Goal: Task Accomplishment & Management: Use online tool/utility

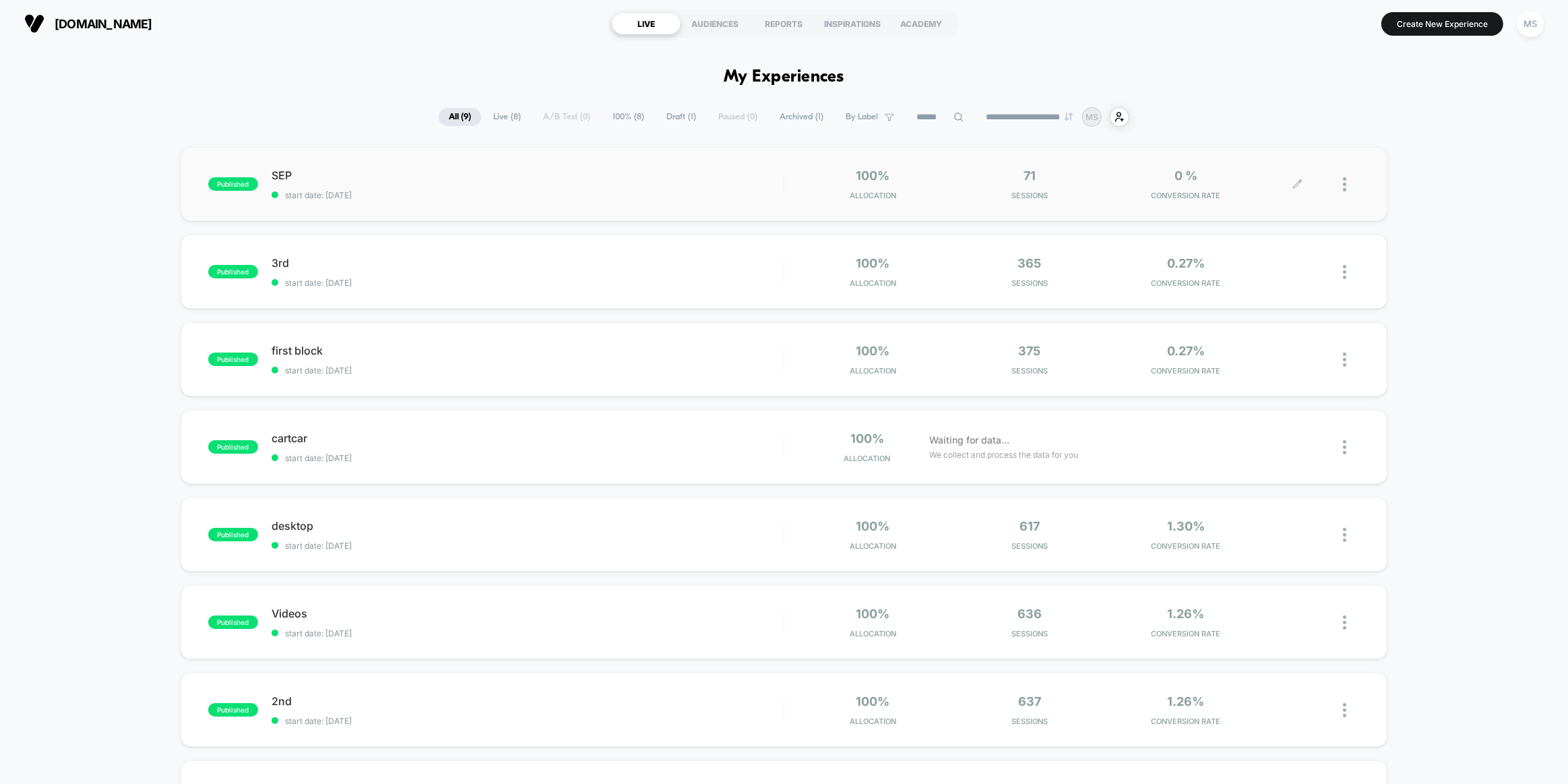
click at [396, 184] on div at bounding box center [1351, 184] width 16 height 31
click at [396, 182] on div "published SEP start date: [DATE] 100% Allocation 71 Sessions 0 % CONVERSION RAT…" at bounding box center [784, 572] width 1568 height 852
click at [396, 187] on div at bounding box center [1351, 184] width 16 height 31
click at [396, 203] on div "Preview Link" at bounding box center [1276, 200] width 122 height 30
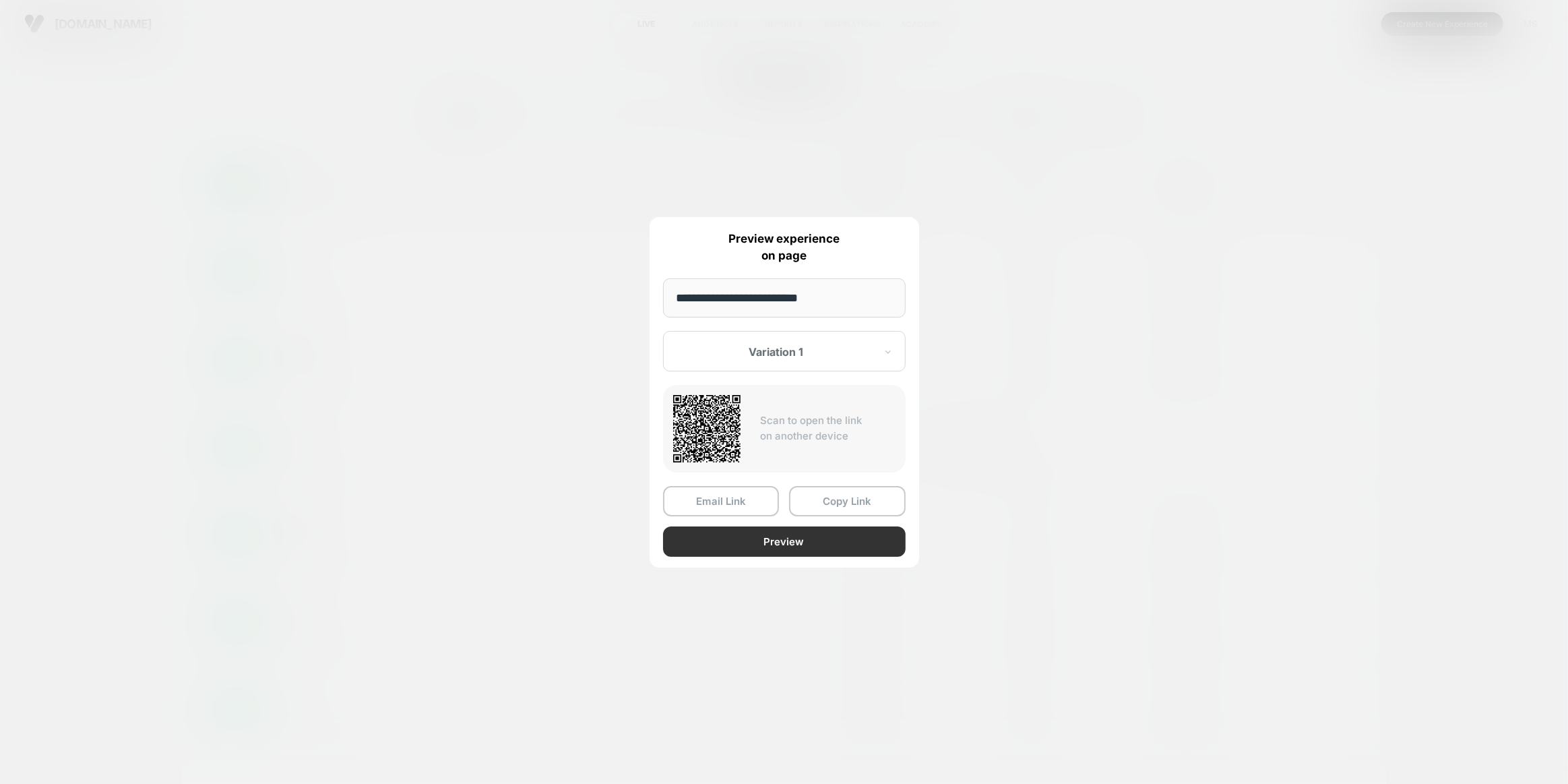
click at [396, 215] on button "Preview" at bounding box center [784, 541] width 242 height 30
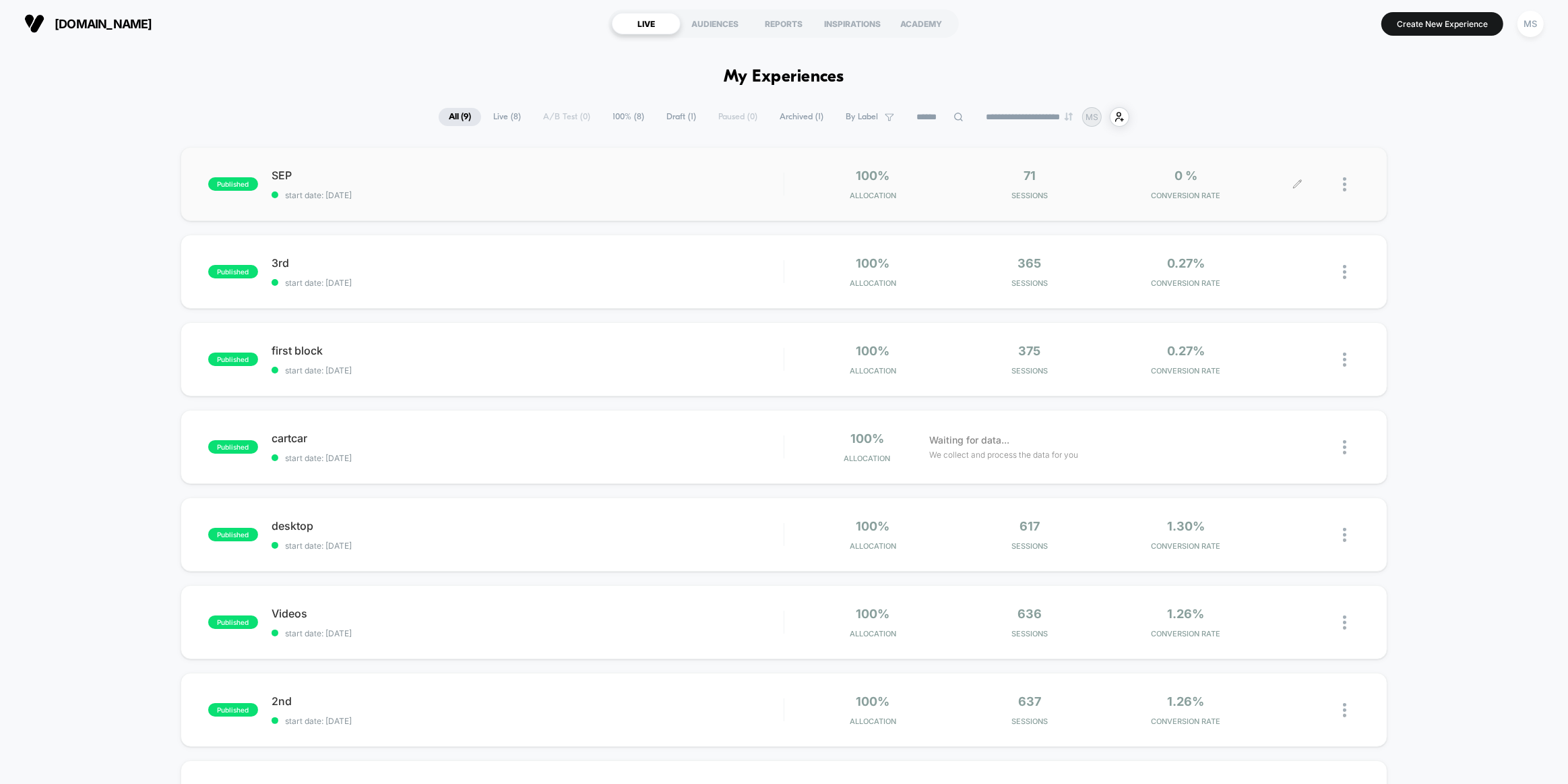
click at [396, 187] on icon at bounding box center [1297, 183] width 8 height 8
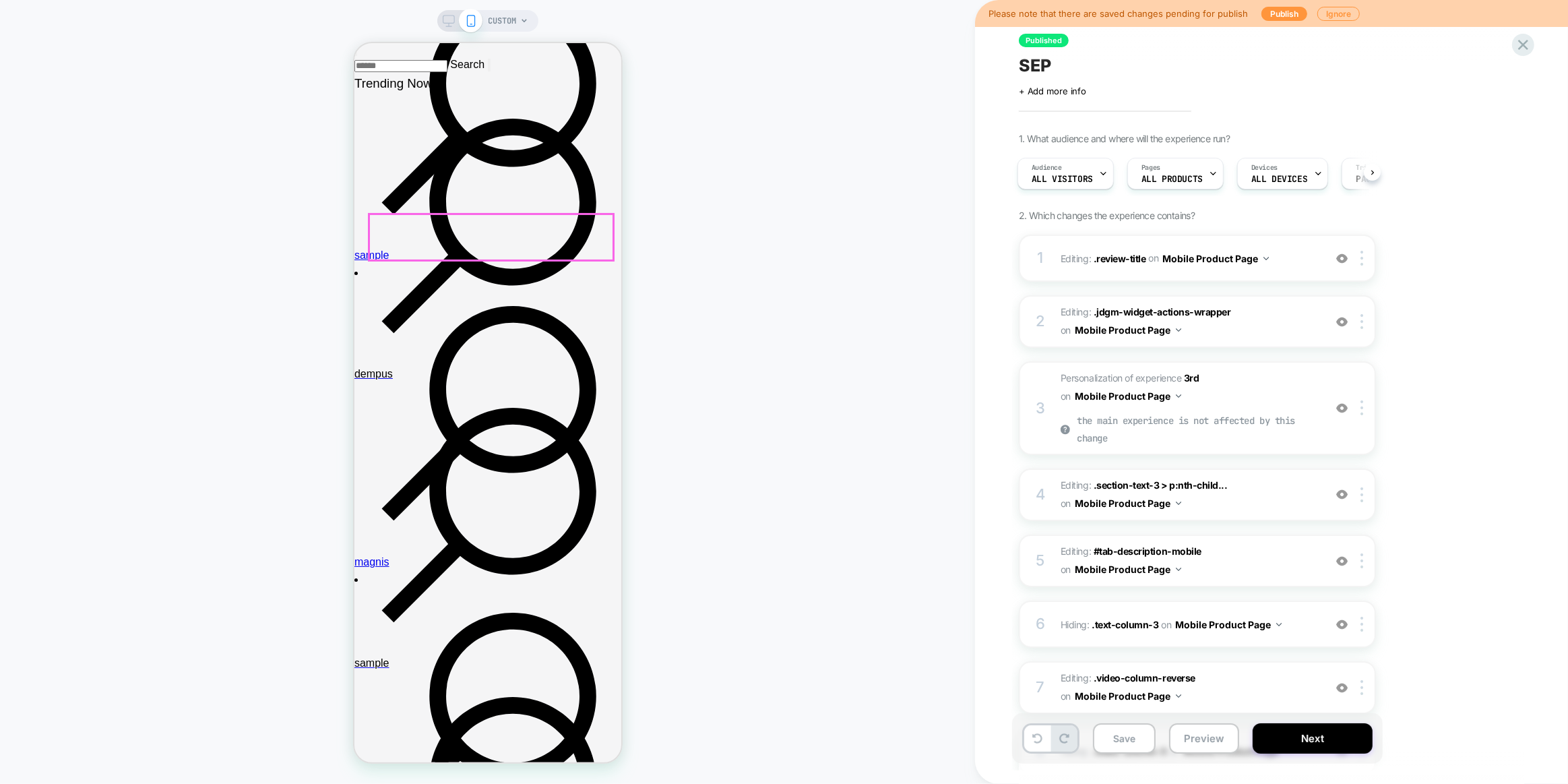
scroll to position [490, 0]
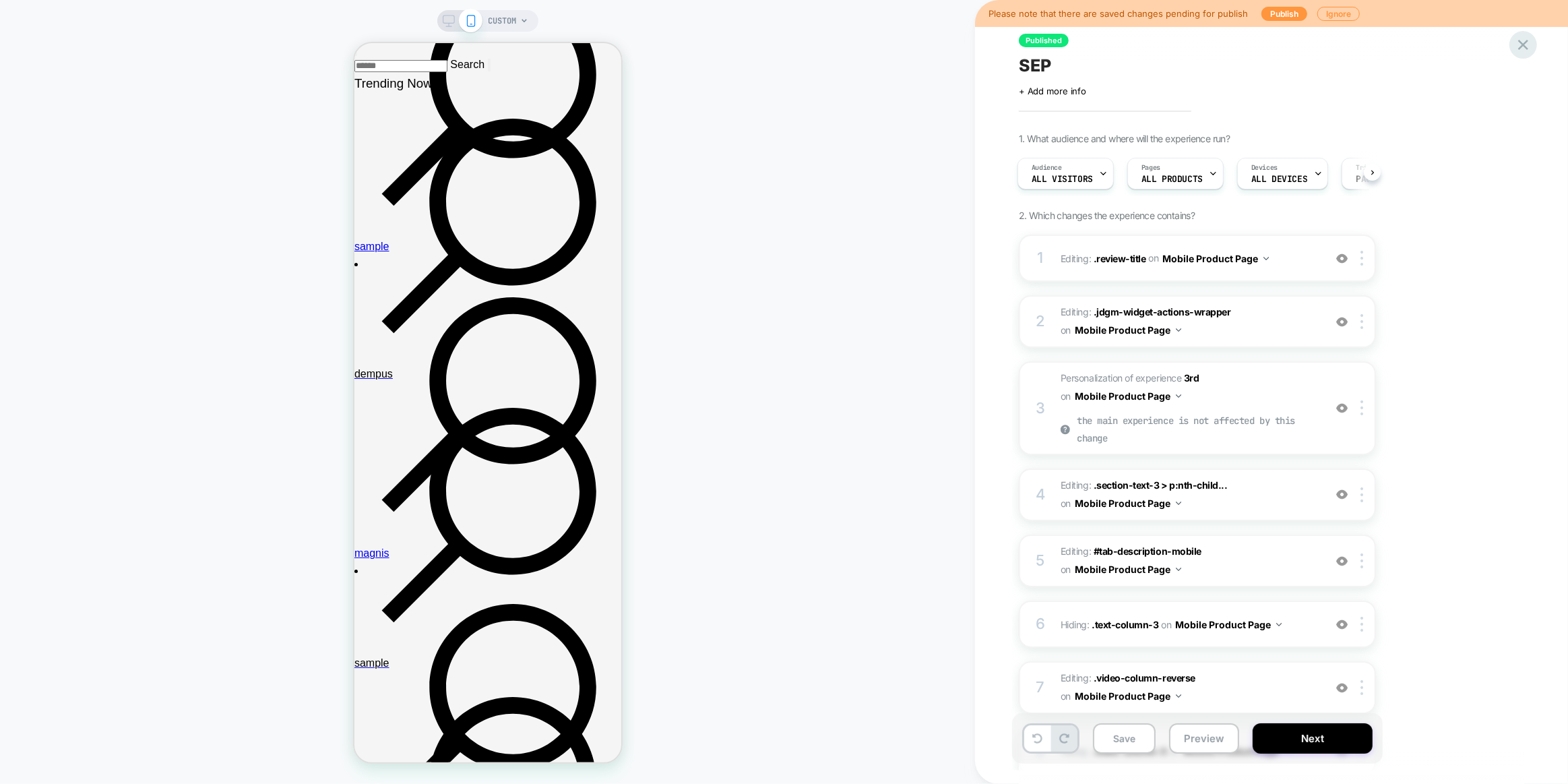
click at [396, 44] on icon at bounding box center [1524, 45] width 10 height 10
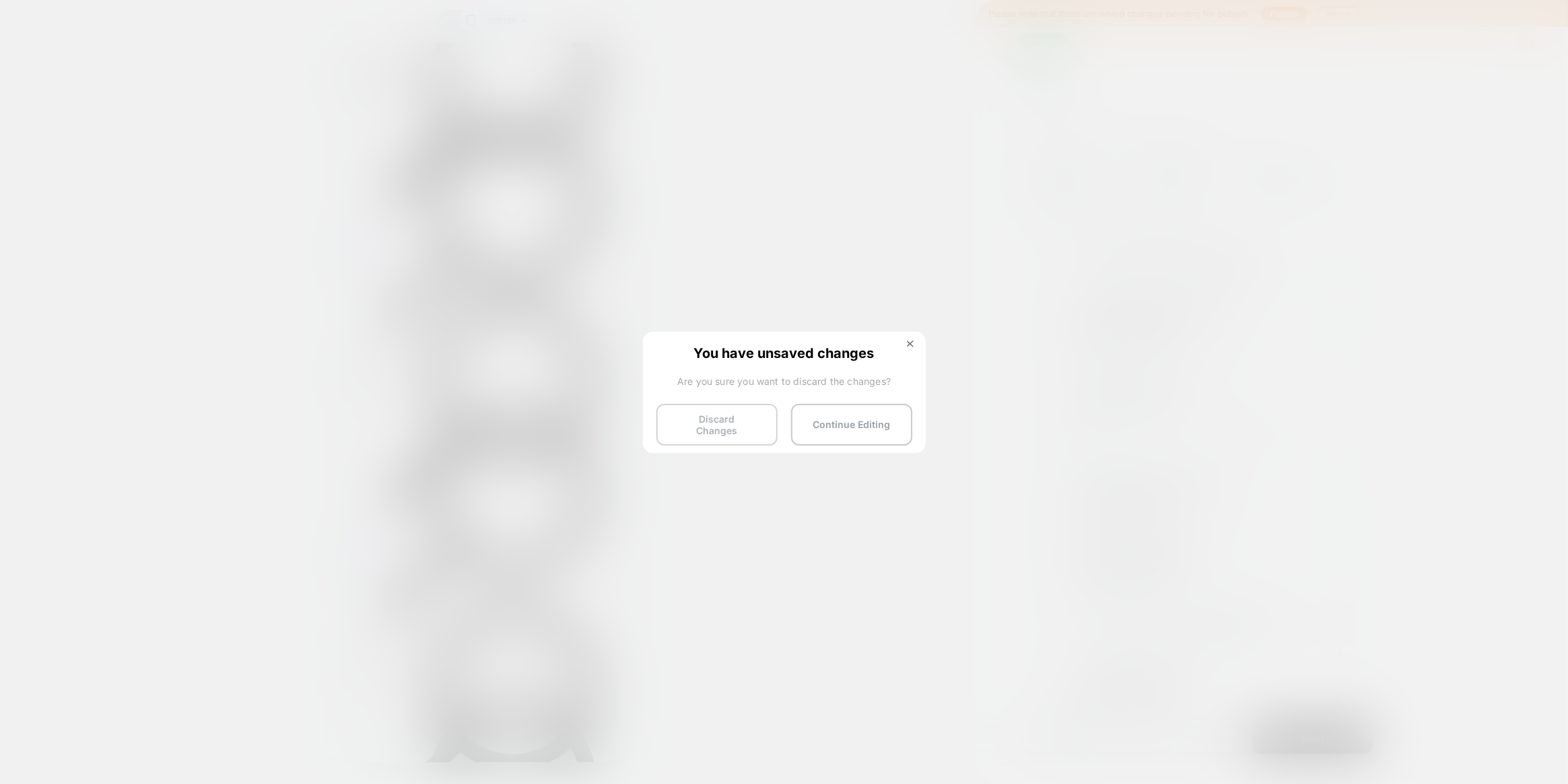
click at [396, 215] on button "Discard Changes" at bounding box center [717, 425] width 122 height 42
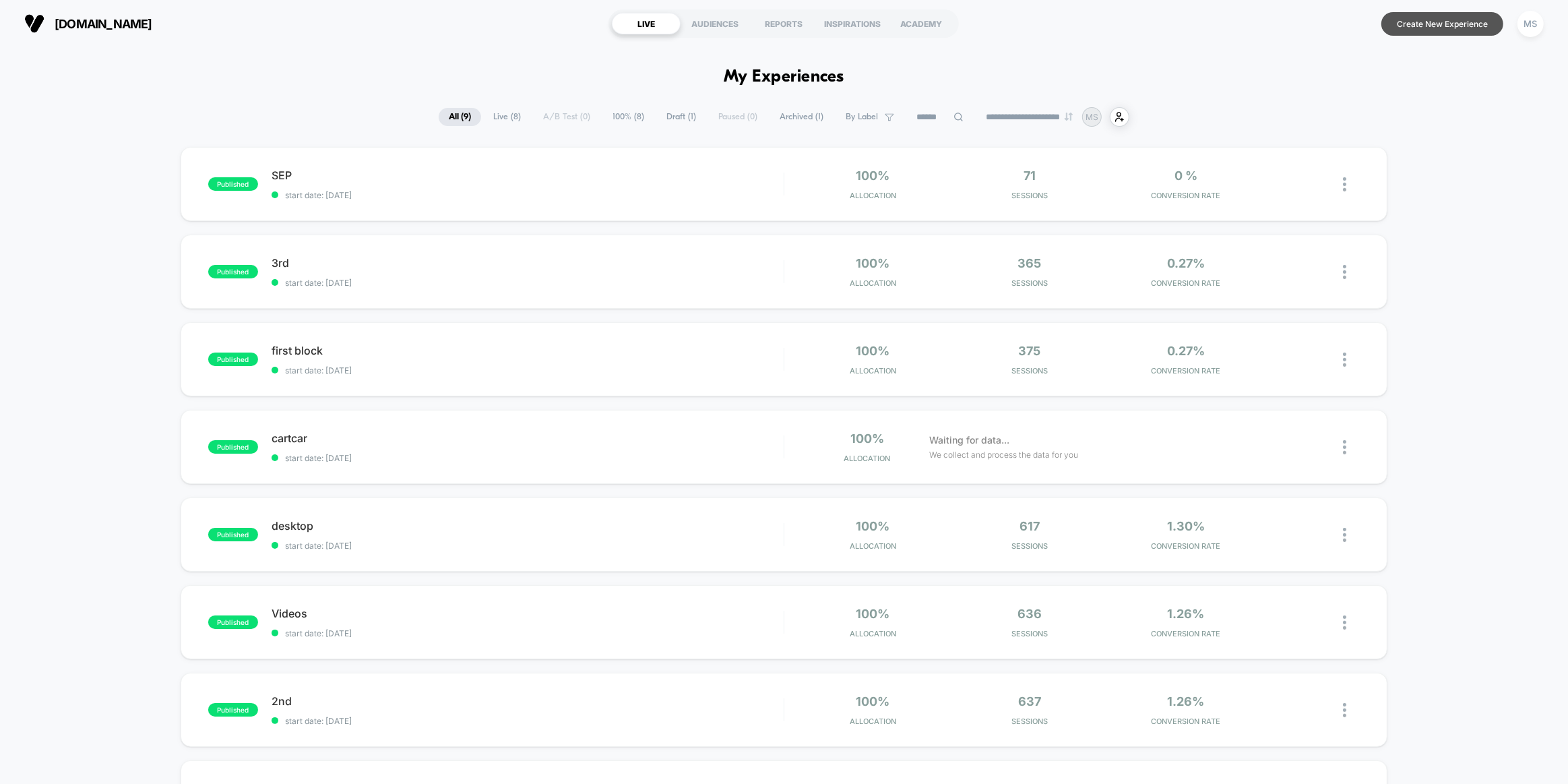
click at [396, 24] on button "Create New Experience" at bounding box center [1442, 23] width 122 height 23
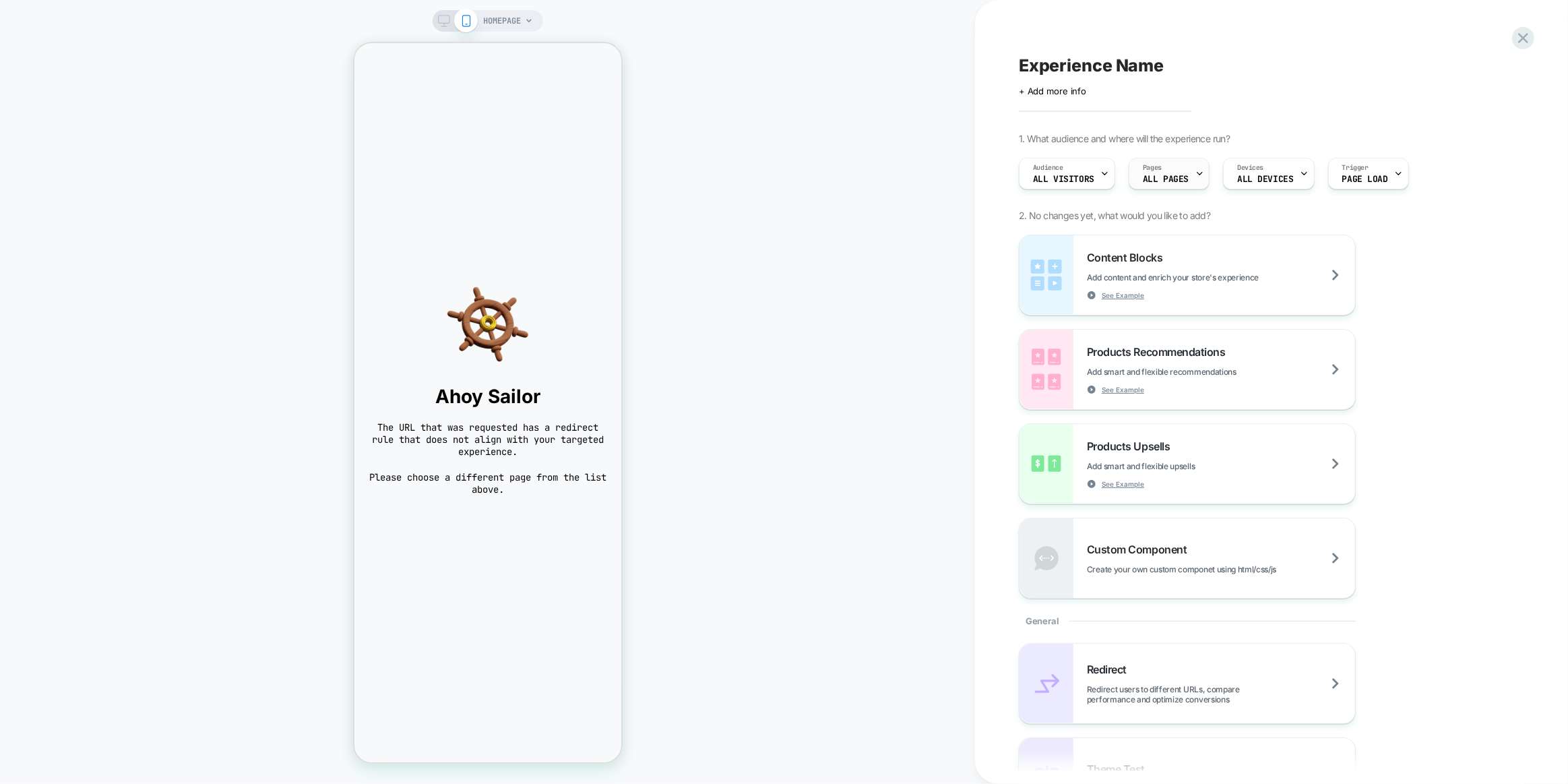
click at [396, 179] on span "ALL PAGES" at bounding box center [1165, 179] width 46 height 10
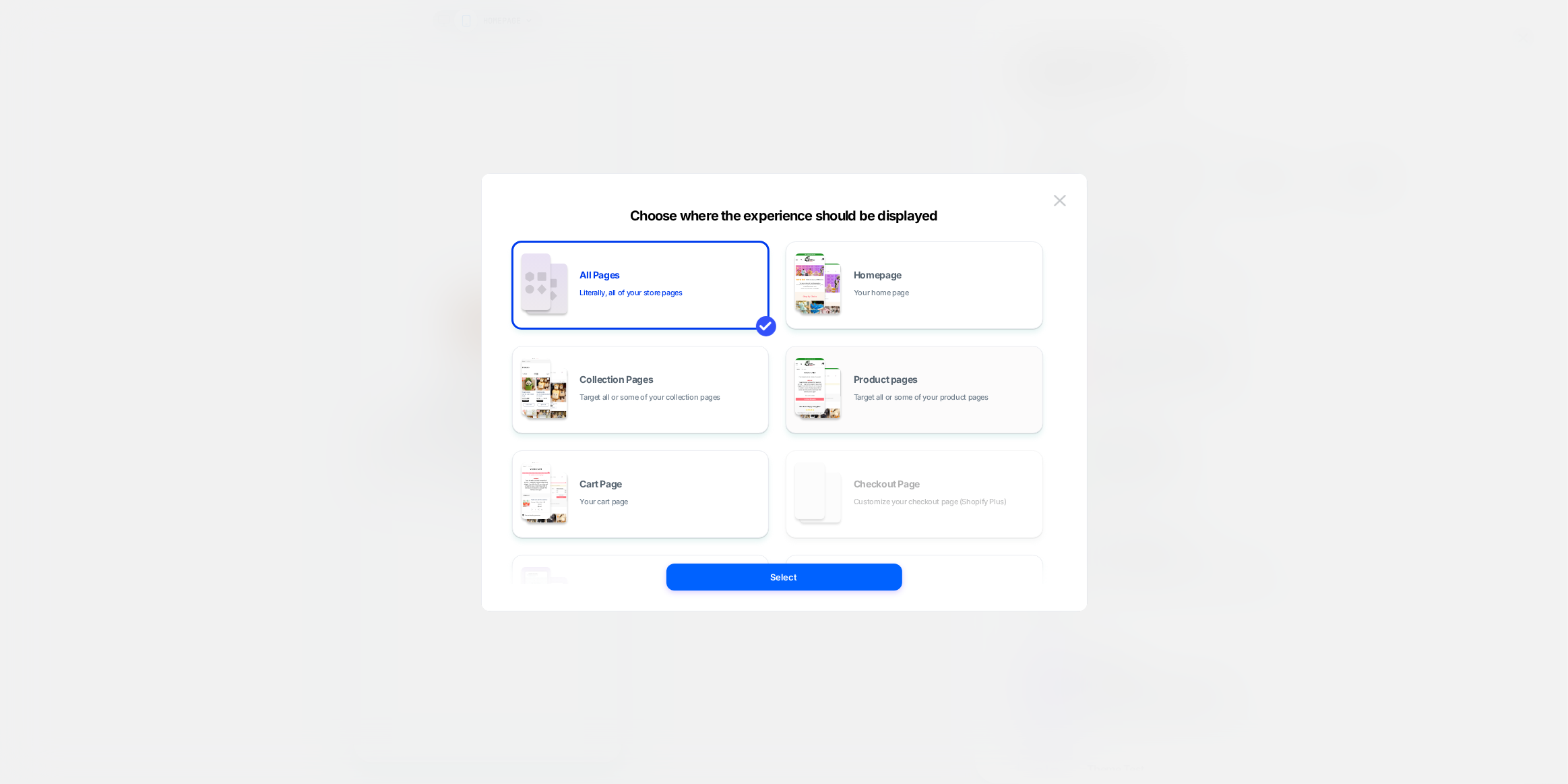
click at [396, 215] on span "Product pages" at bounding box center [886, 379] width 64 height 10
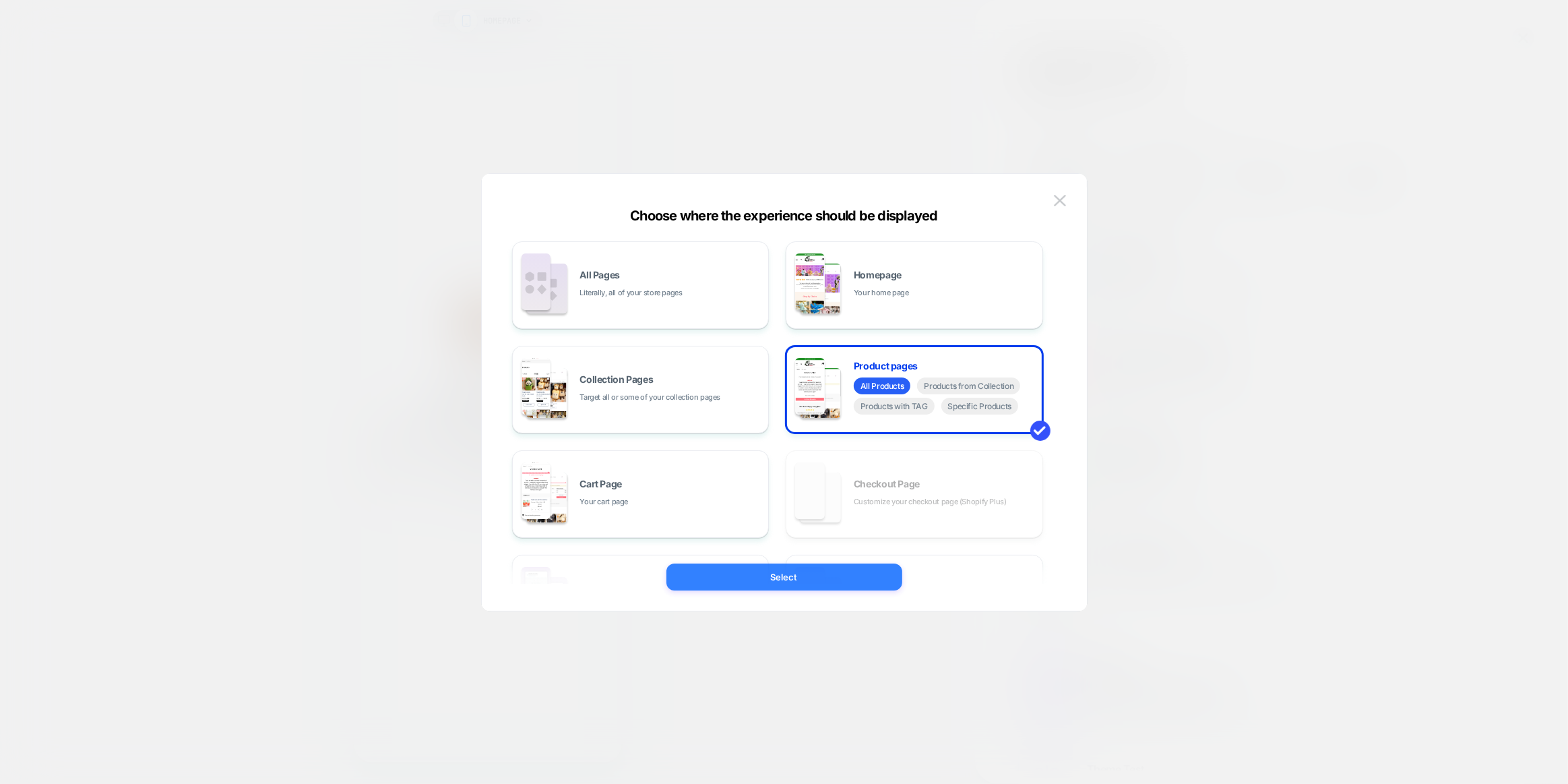
click at [396, 215] on button "Select" at bounding box center [785, 576] width 236 height 27
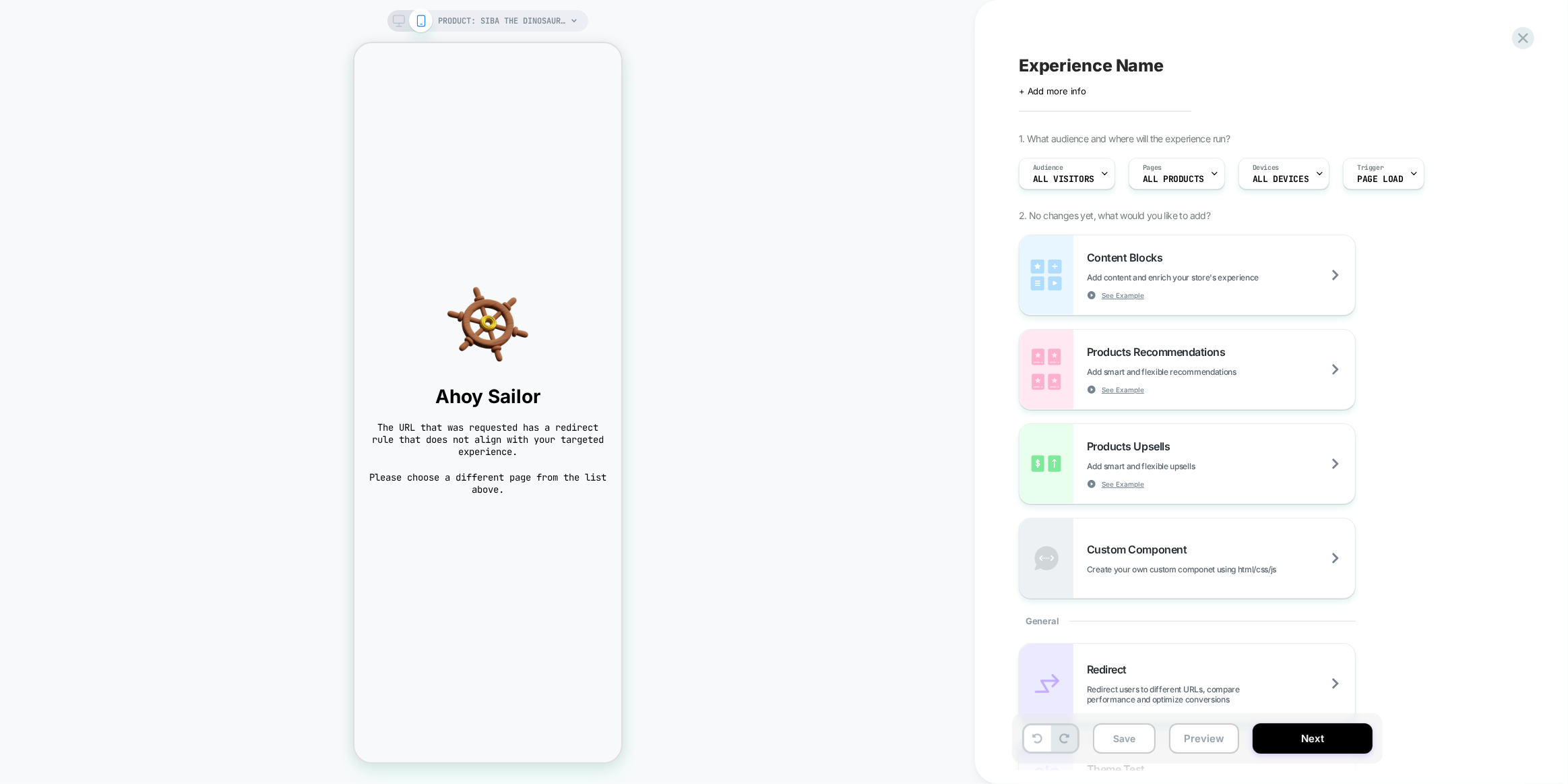
click at [396, 23] on rect at bounding box center [399, 19] width 11 height 8
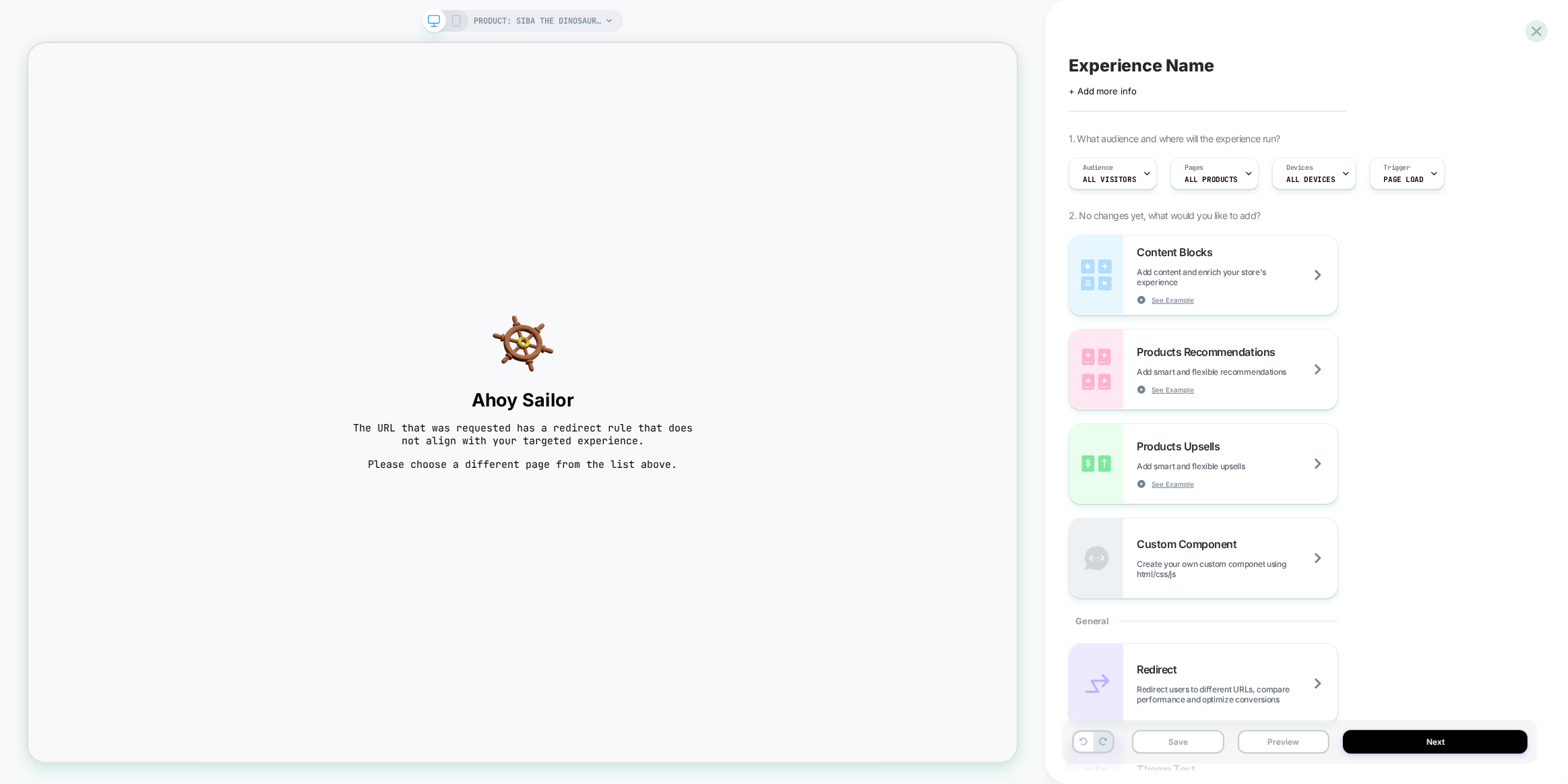
click at [396, 23] on icon at bounding box center [457, 21] width 12 height 12
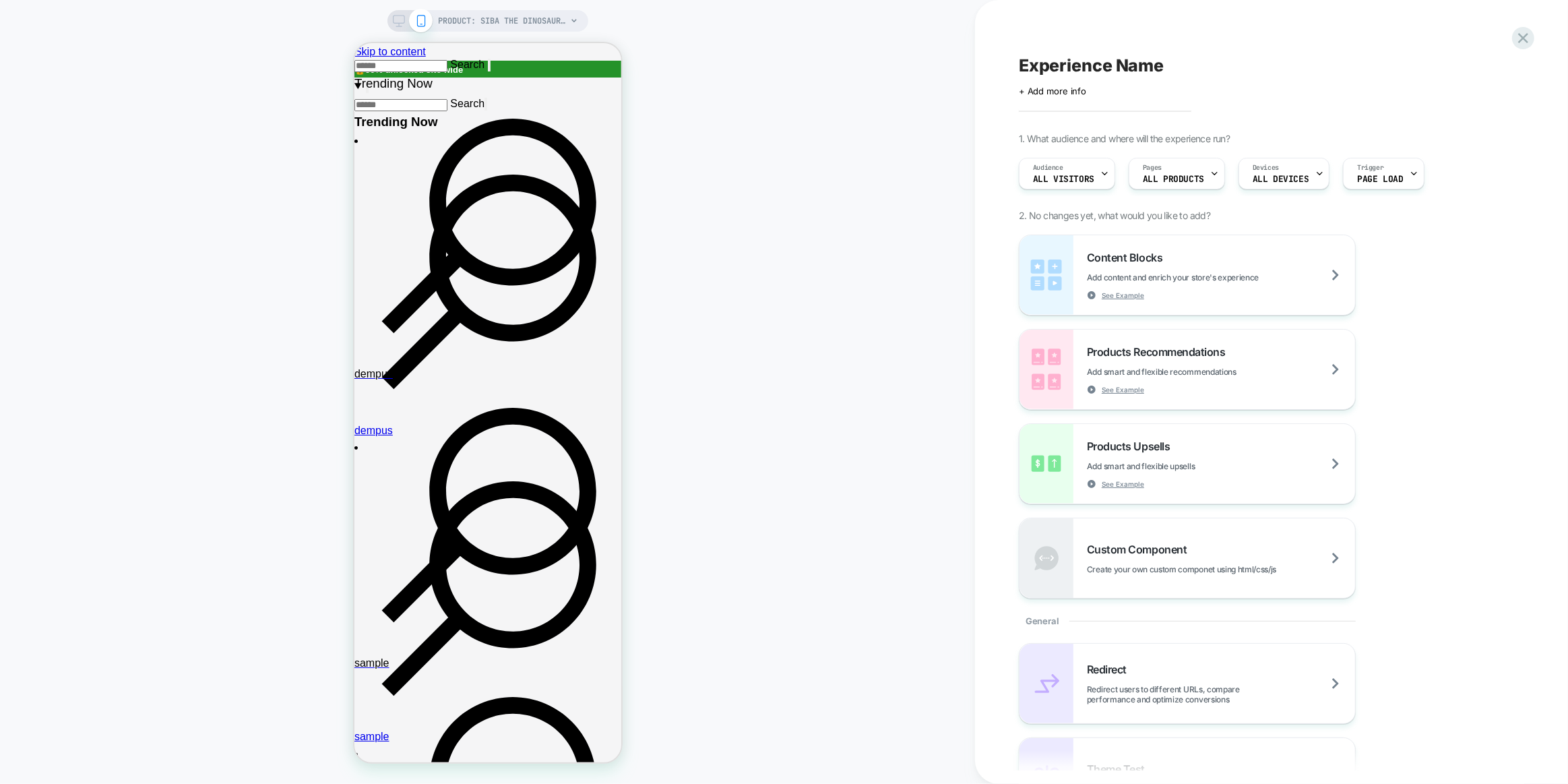
click at [170, 333] on div "PRODUCT: Siba the dinosaur plush [150cm cute new toys cartoon stuffed lizard lo…" at bounding box center [487, 392] width 975 height 757
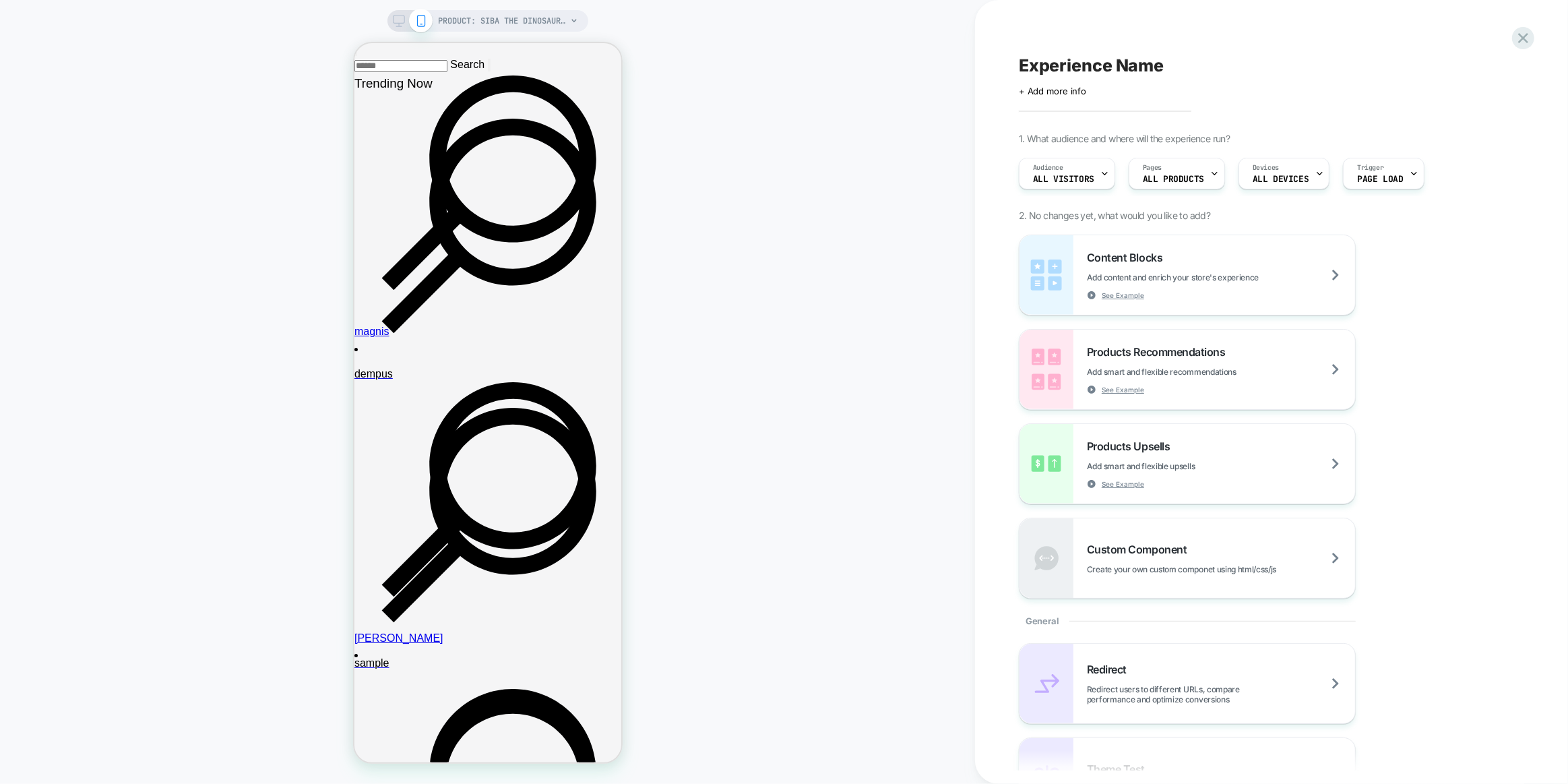
scroll to position [551, 0]
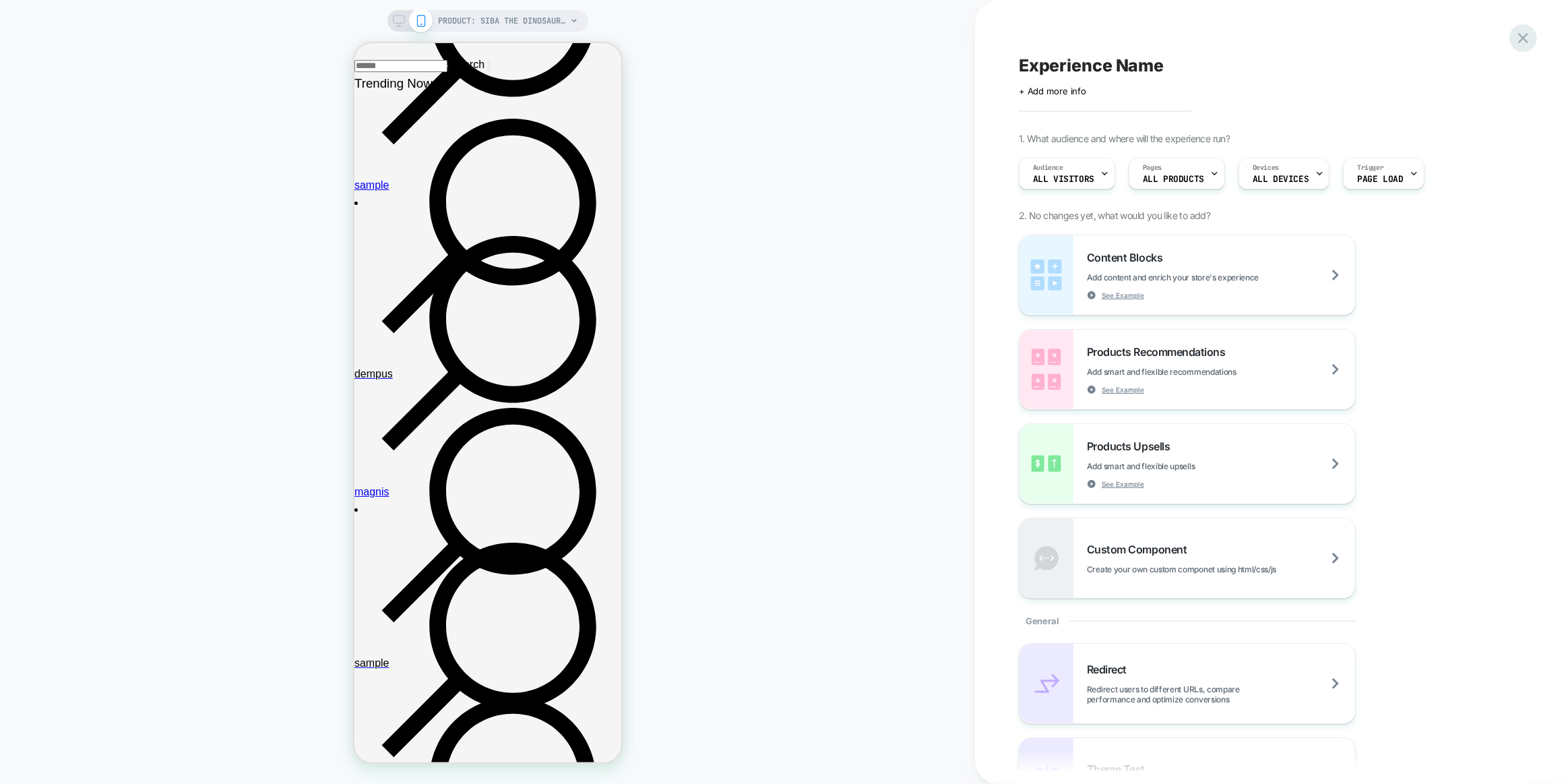
click at [1526, 37] on icon at bounding box center [1523, 37] width 18 height 18
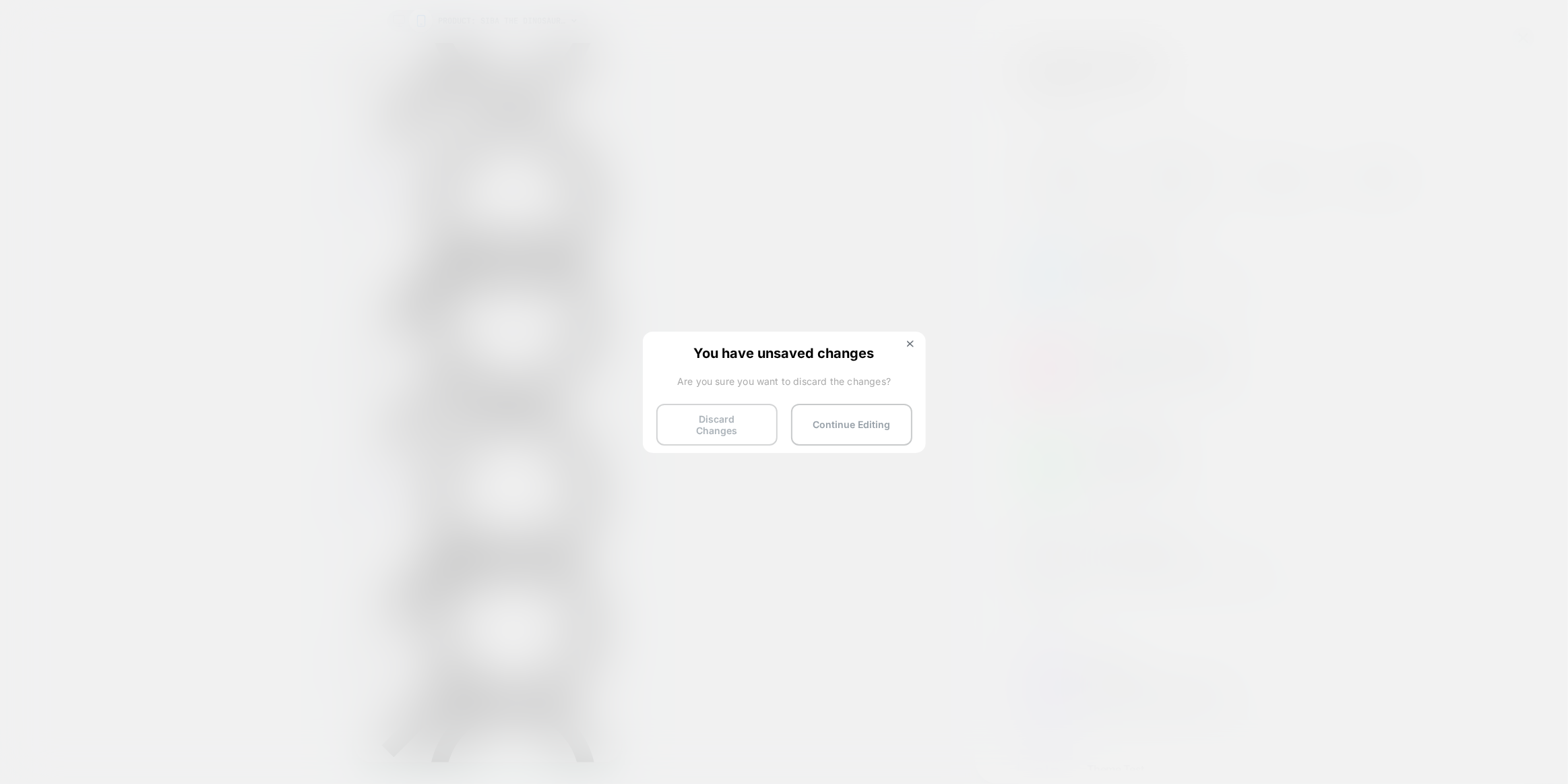
click at [759, 427] on button "Discard Changes" at bounding box center [717, 425] width 122 height 42
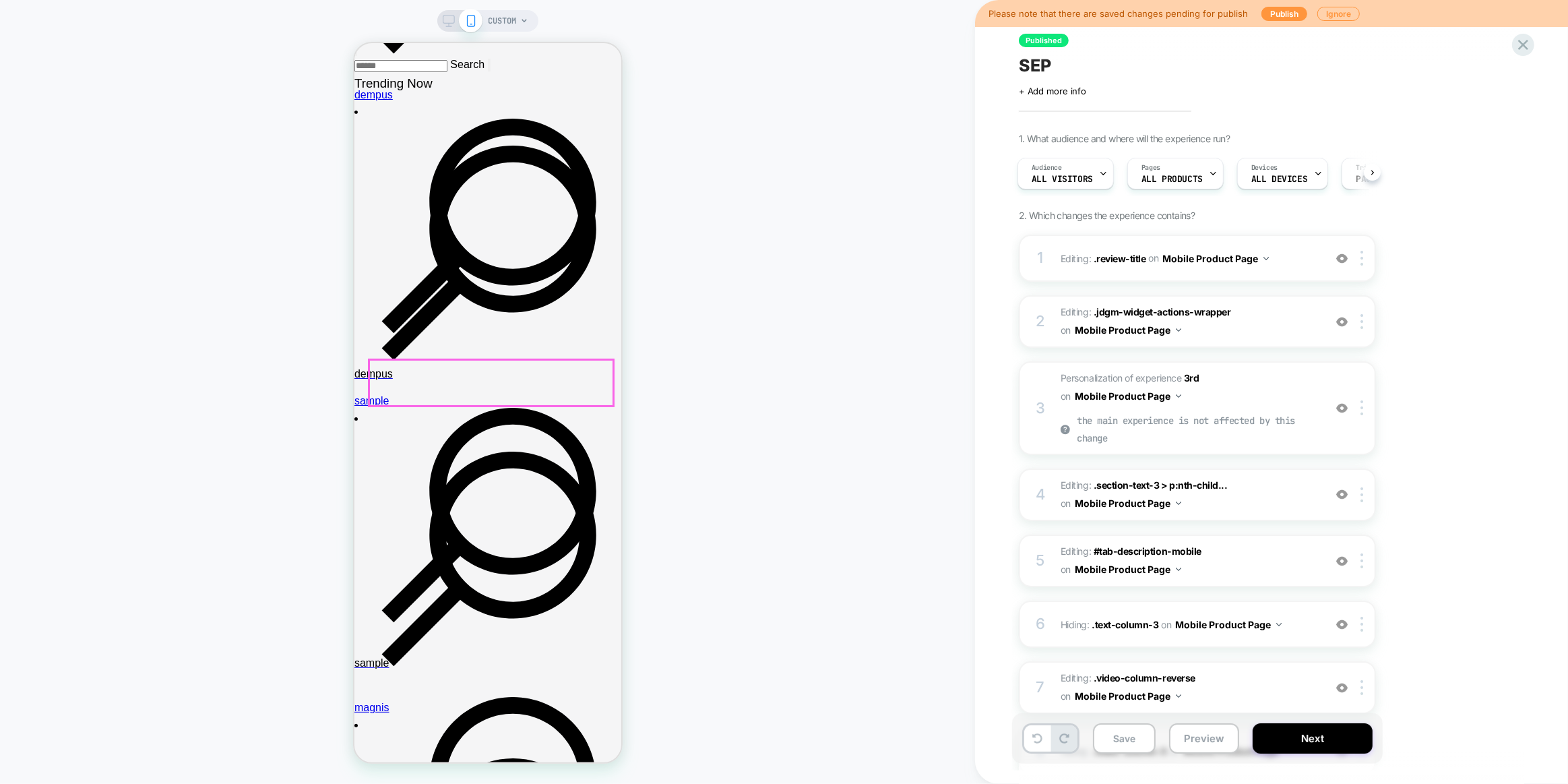
scroll to position [367, 0]
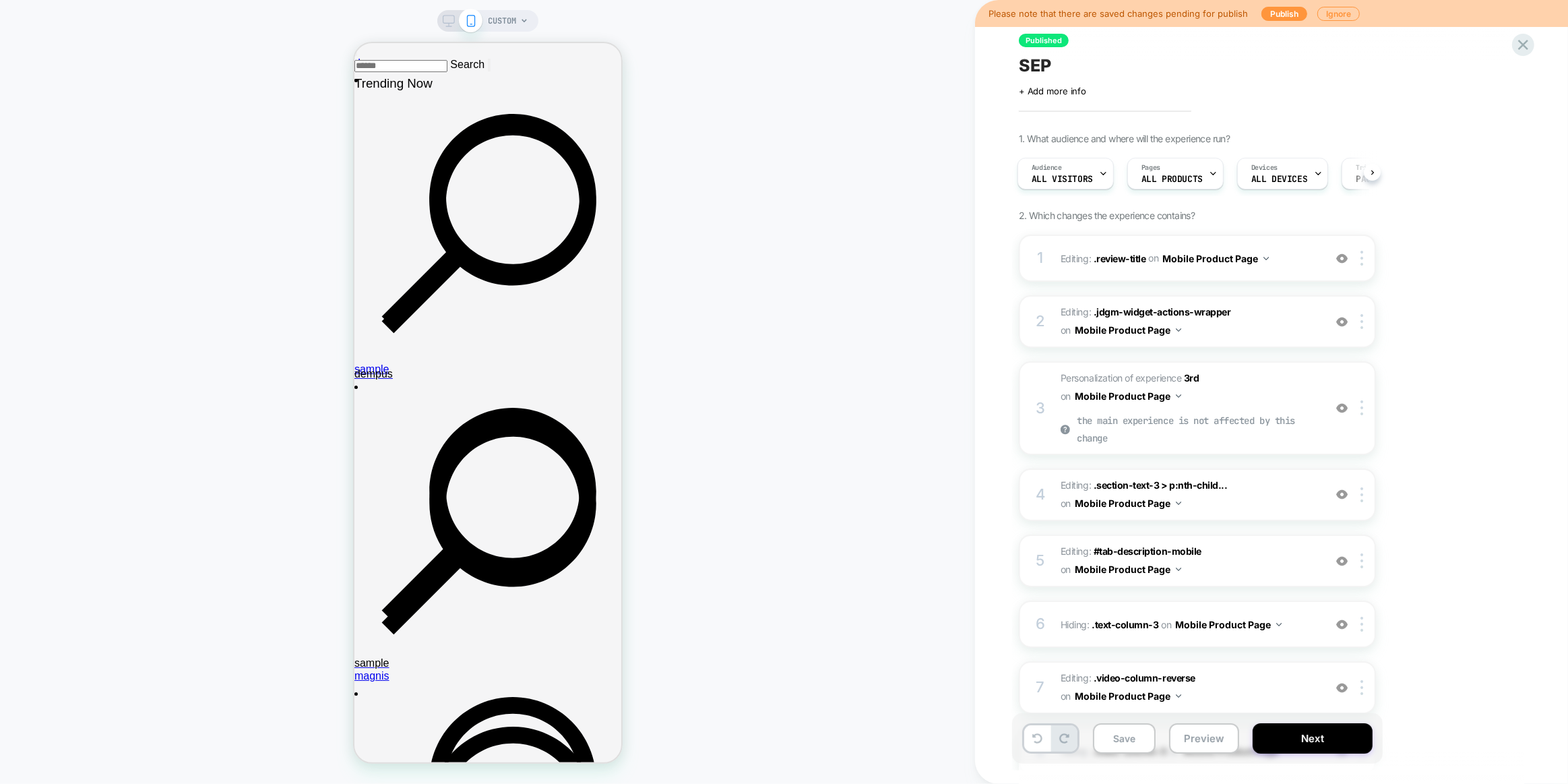
click at [189, 128] on div "CUSTOM" at bounding box center [487, 392] width 975 height 757
click at [708, 535] on div "CUSTOM" at bounding box center [487, 392] width 975 height 757
click at [159, 161] on div "CUSTOM" at bounding box center [487, 392] width 975 height 757
